Goal: Information Seeking & Learning: Learn about a topic

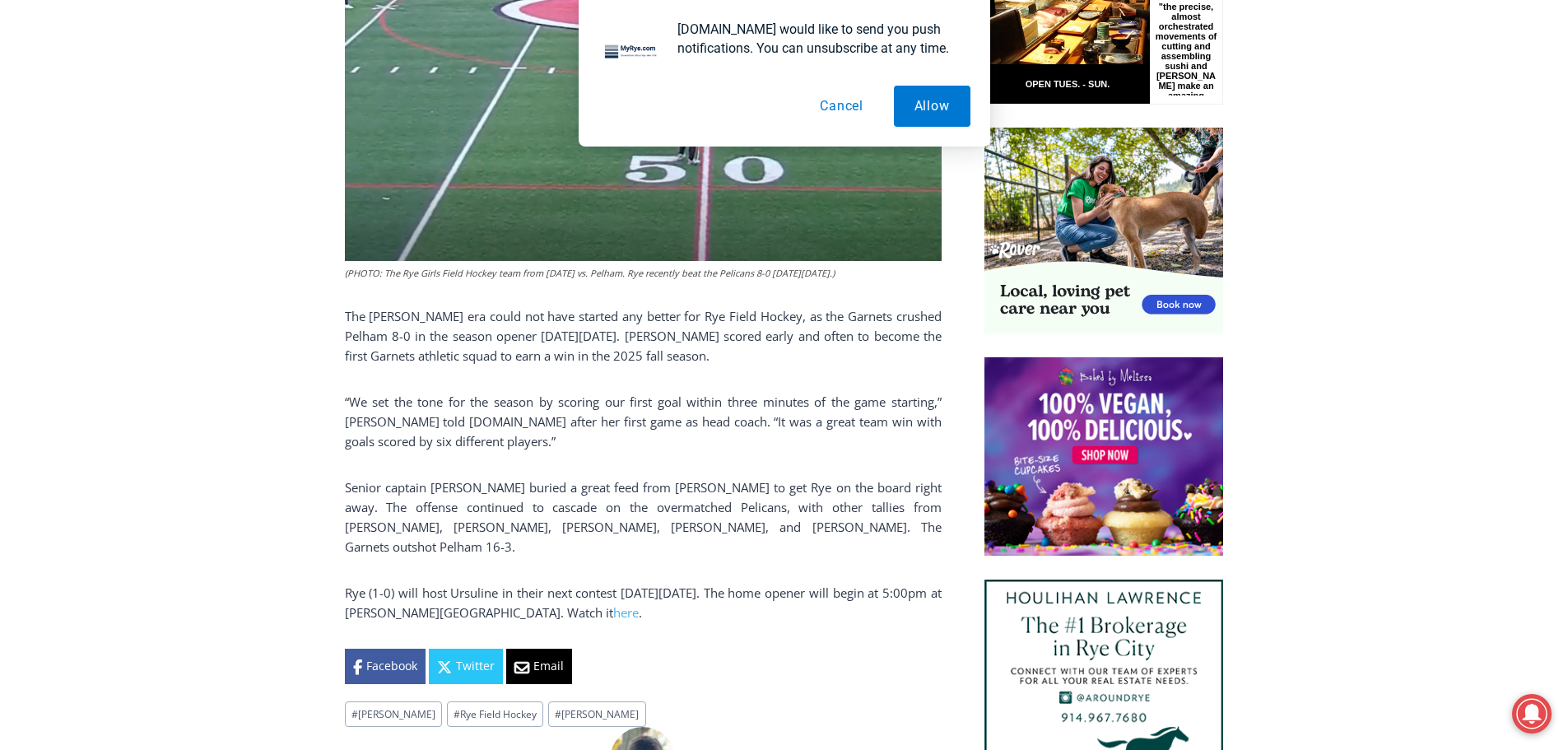
scroll to position [873, 0]
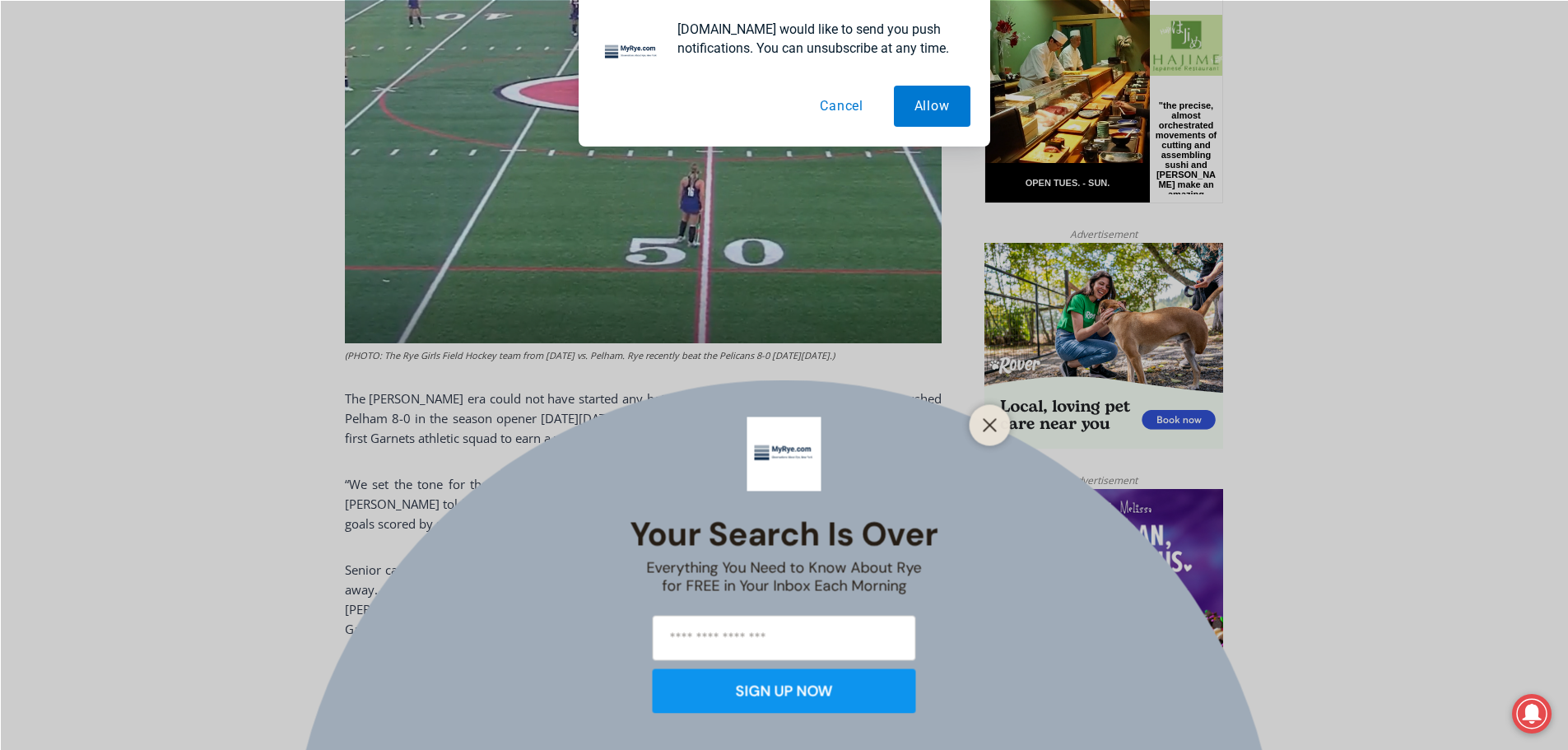
click at [848, 107] on button "Cancel" at bounding box center [842, 106] width 85 height 41
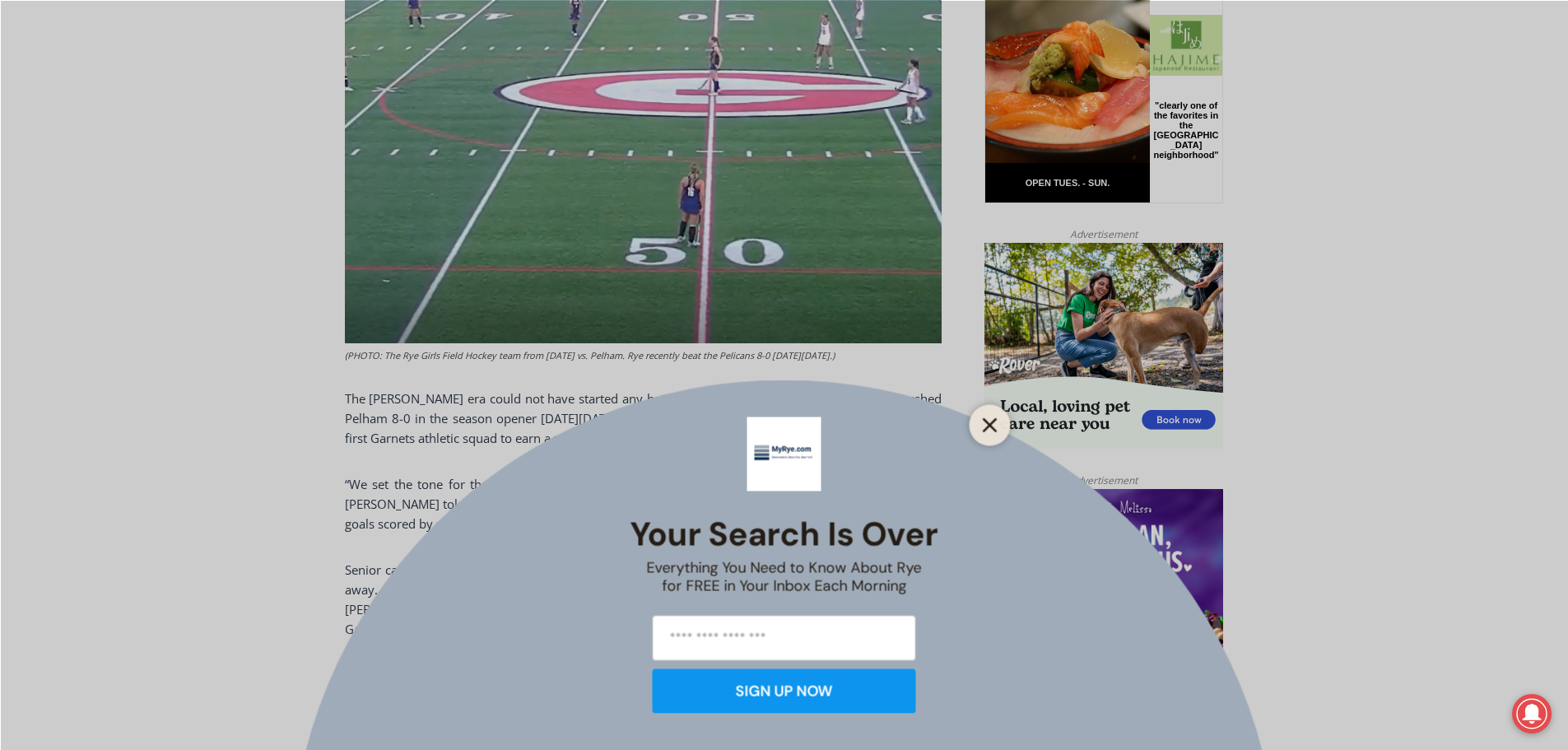
click at [997, 428] on button "Close" at bounding box center [990, 425] width 23 height 23
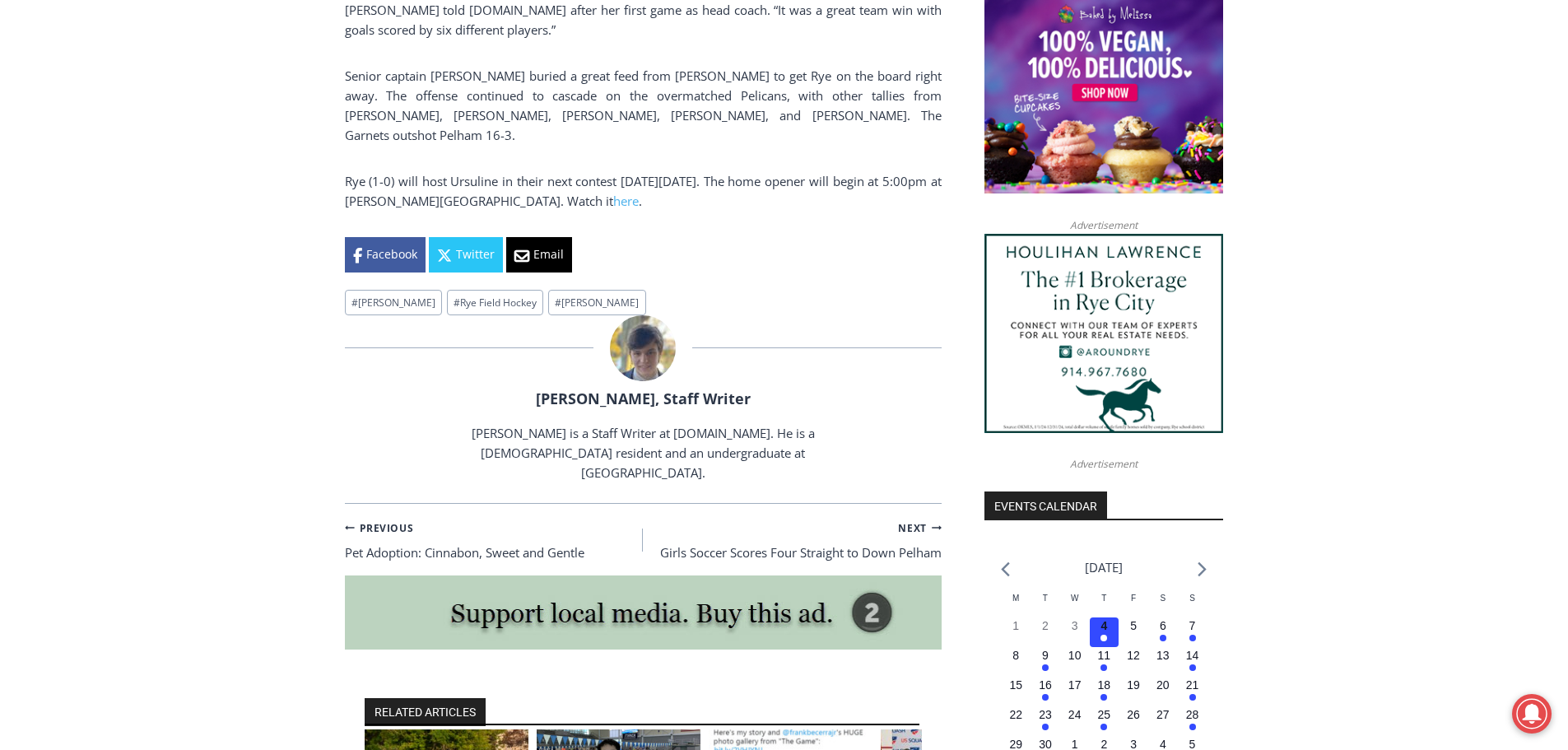
scroll to position [1449, 0]
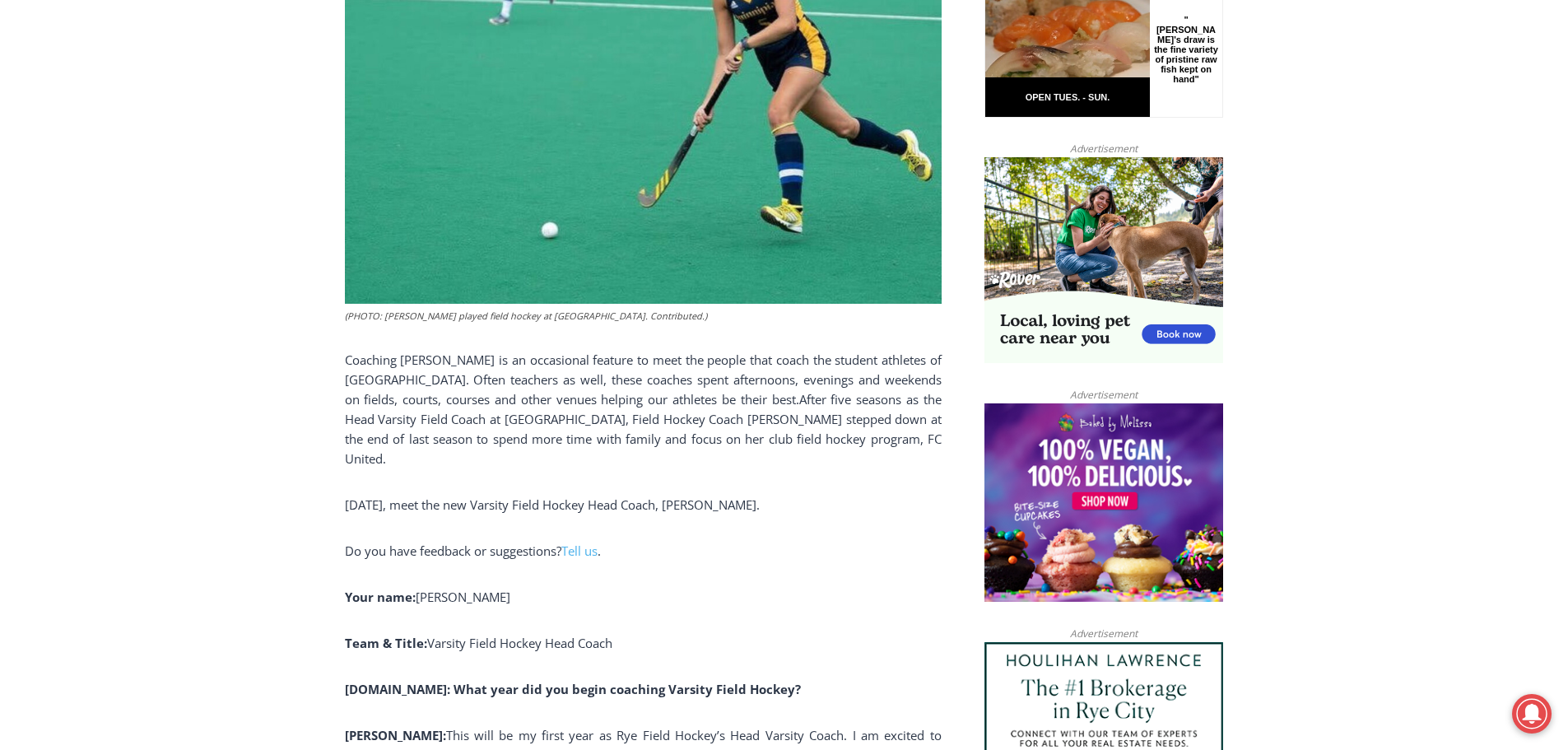
scroll to position [1040, 0]
